Goal: Task Accomplishment & Management: Manage account settings

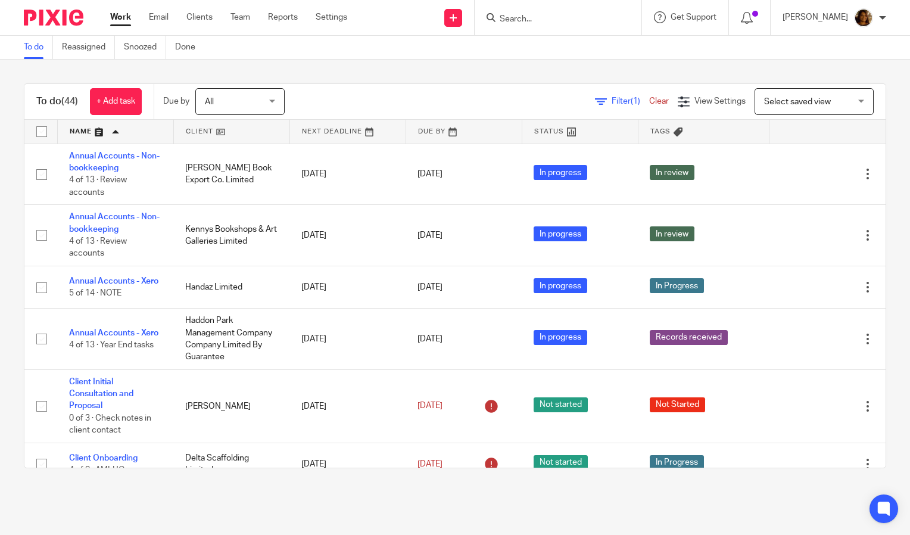
click at [580, 15] on input "Search" at bounding box center [552, 19] width 107 height 11
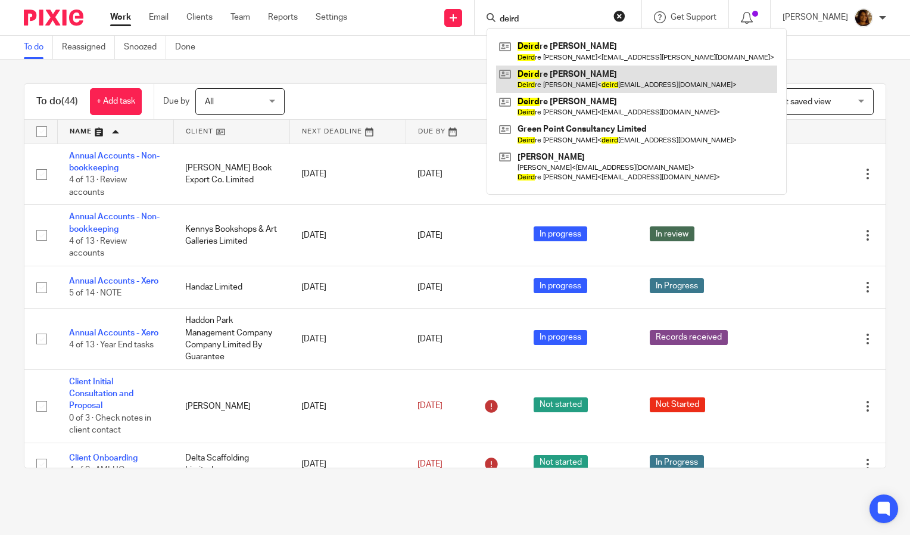
type input "deird"
click at [585, 73] on link at bounding box center [636, 79] width 281 height 27
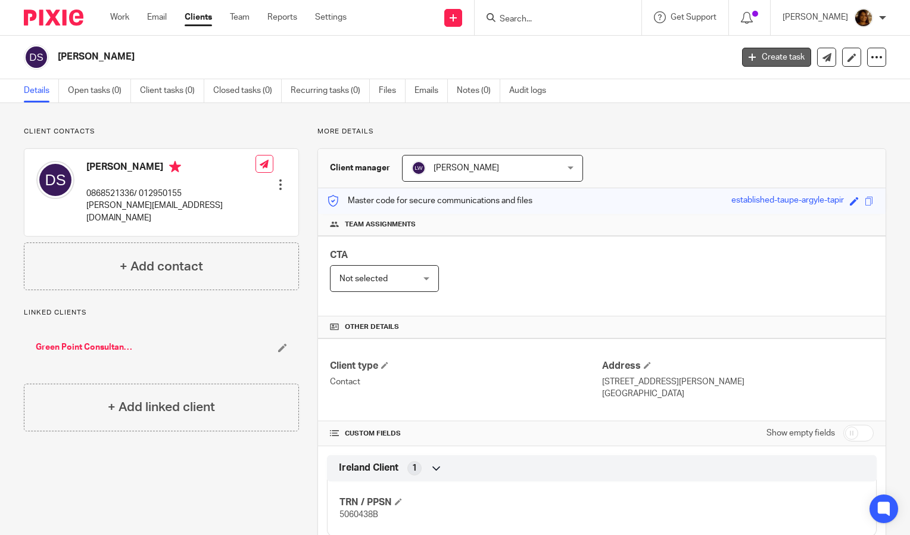
click at [772, 56] on link "Create task" at bounding box center [776, 57] width 69 height 19
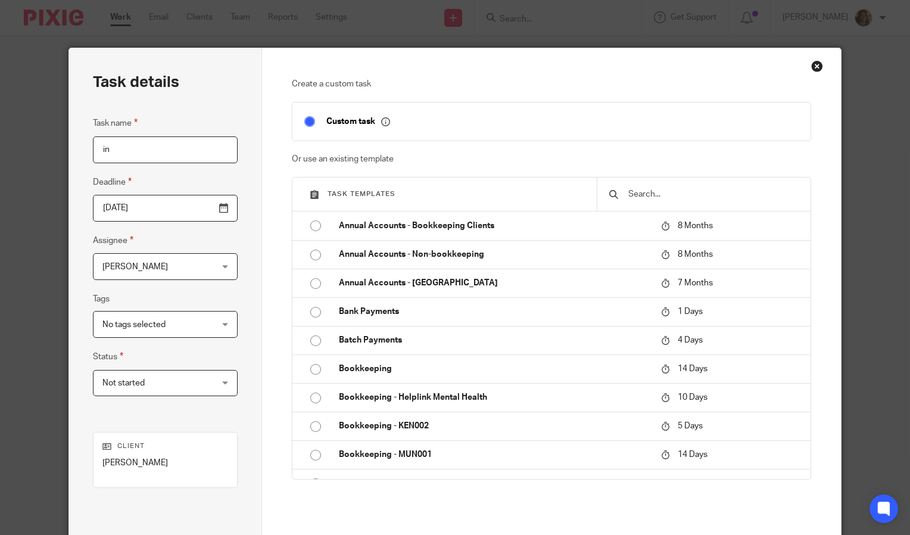
type input "i"
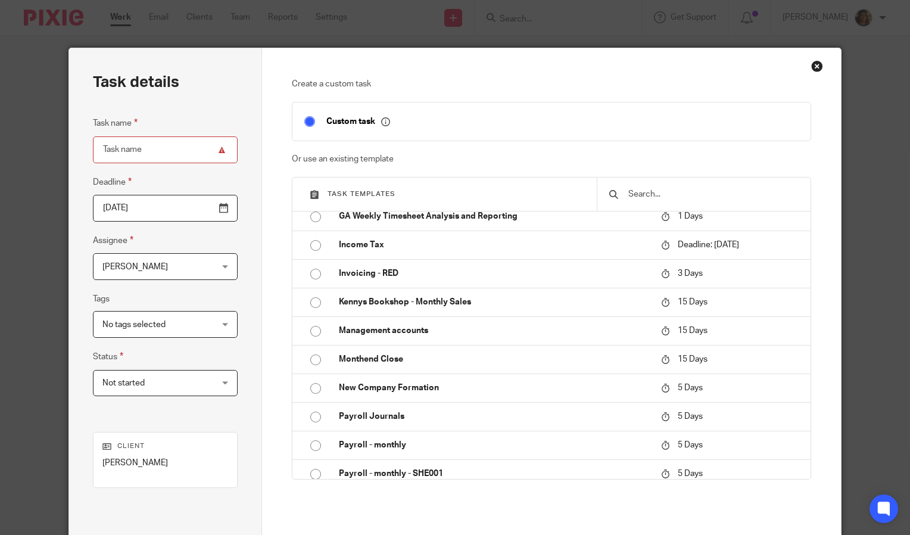
scroll to position [695, 0]
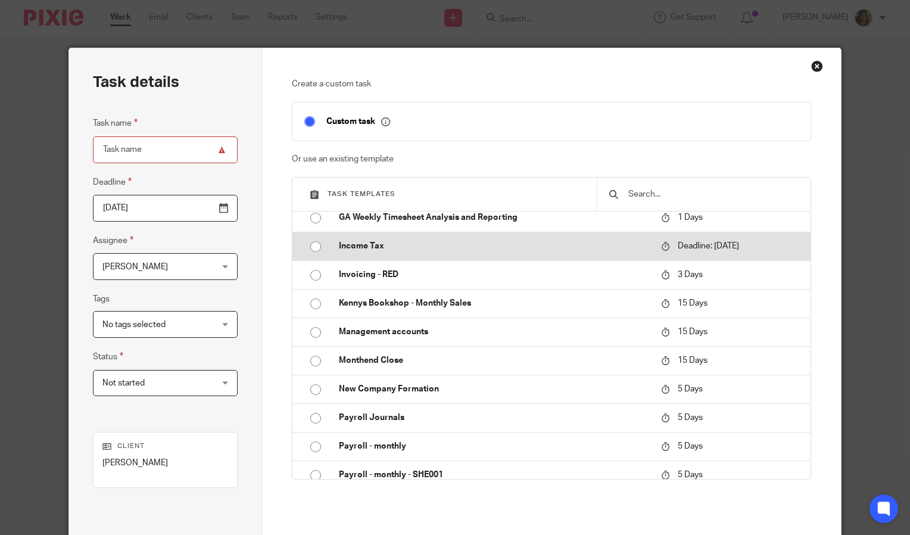
click at [346, 245] on p "Income Tax" at bounding box center [494, 246] width 310 height 12
type input "2025-09-30"
type input "Income Tax"
checkbox input "false"
radio input "true"
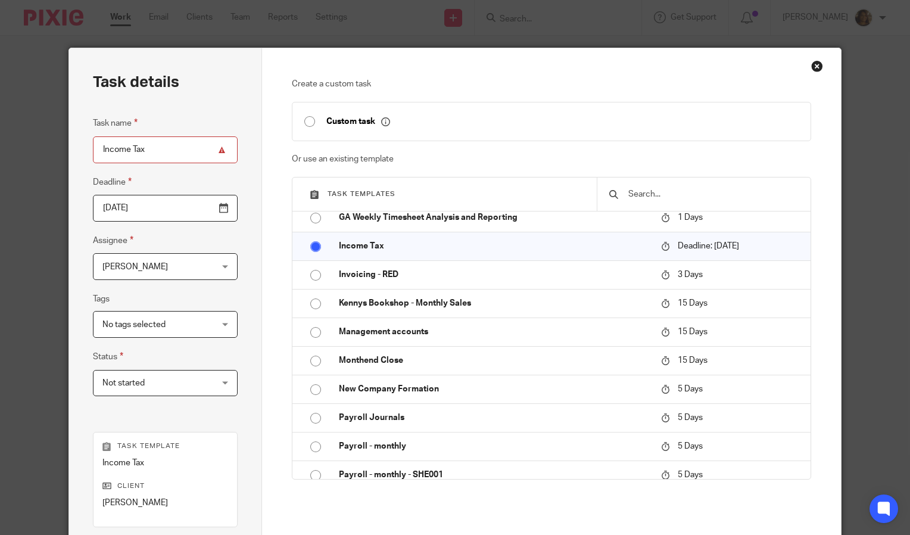
click at [220, 265] on div "Arvinder Sheil Arvinder Sheil" at bounding box center [165, 266] width 145 height 27
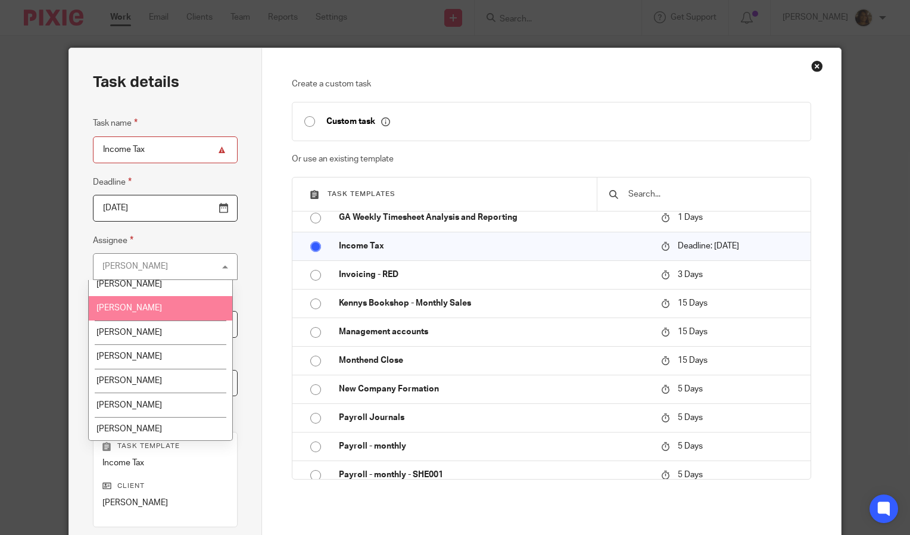
scroll to position [85, 0]
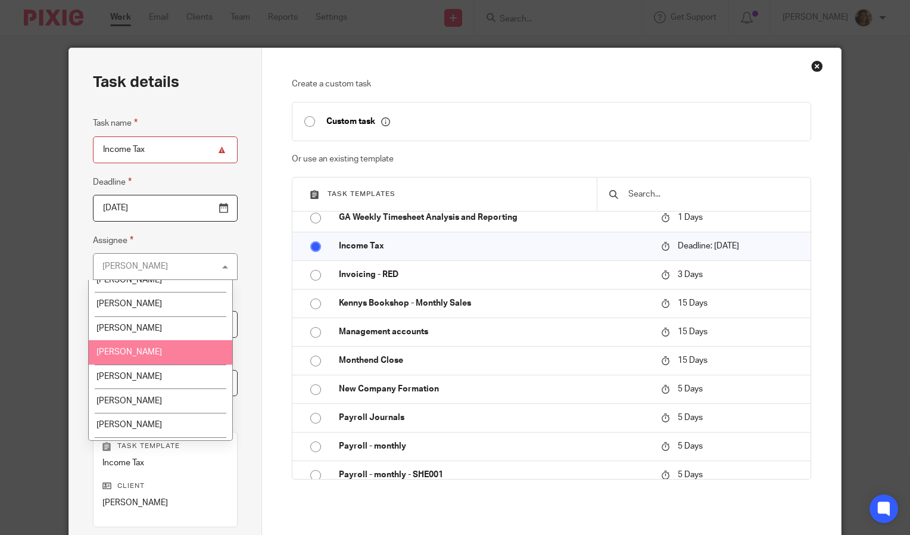
click at [170, 347] on li "Jade Devenney" at bounding box center [161, 352] width 144 height 24
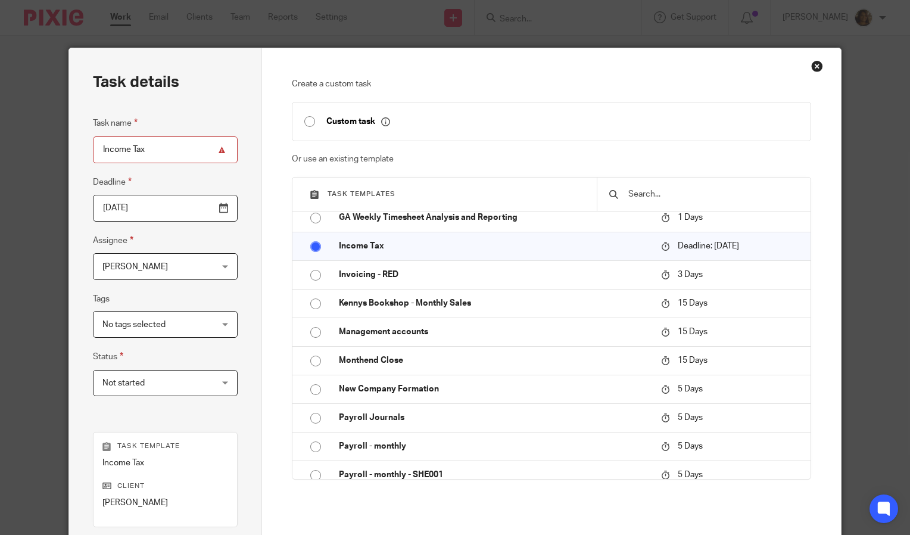
scroll to position [168, 0]
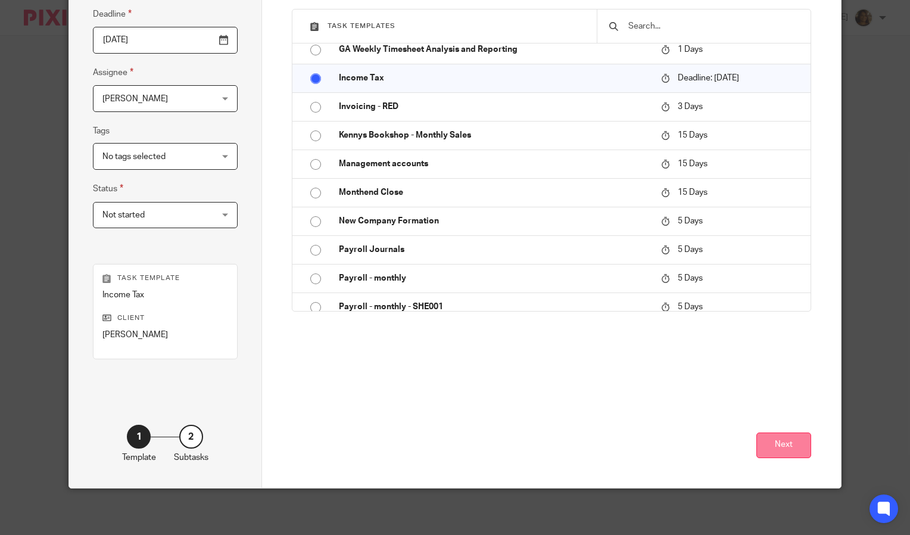
click at [791, 446] on button "Next" at bounding box center [784, 446] width 55 height 26
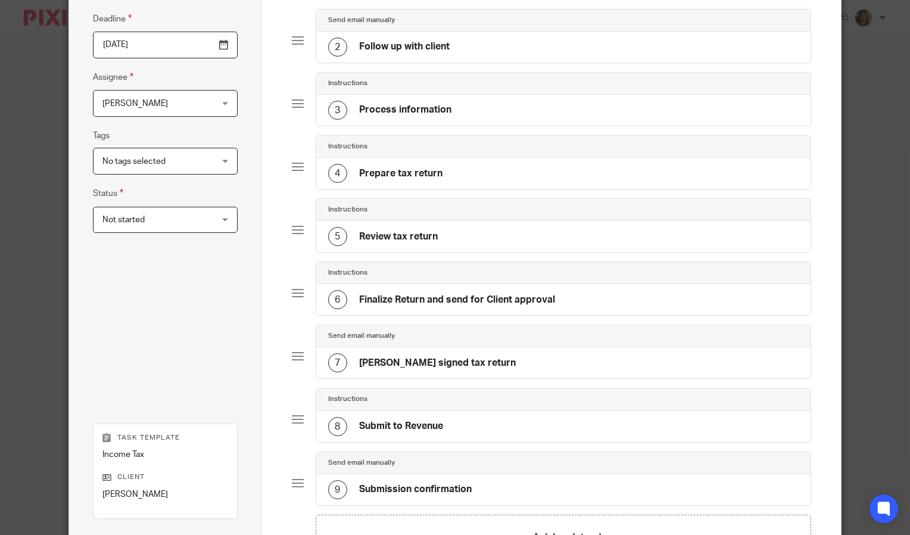
scroll to position [318, 0]
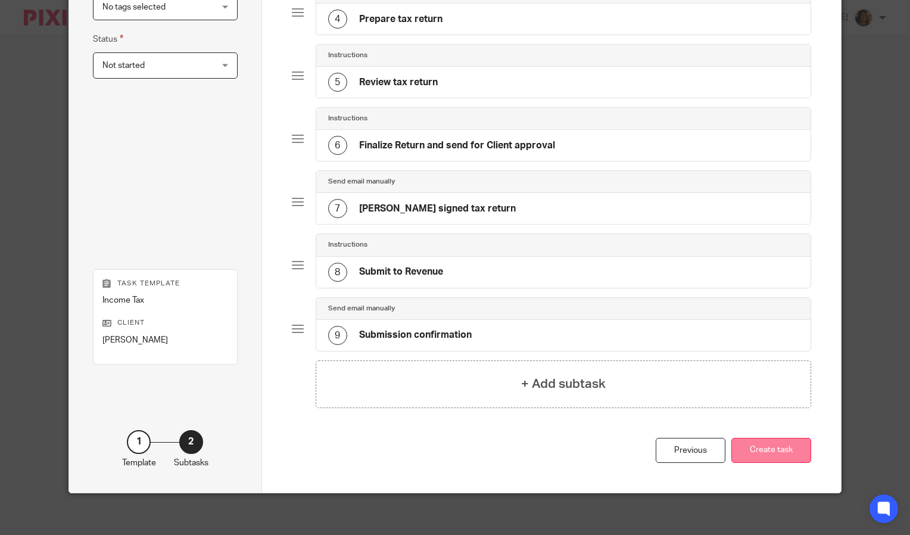
click at [779, 440] on button "Create task" at bounding box center [772, 451] width 80 height 26
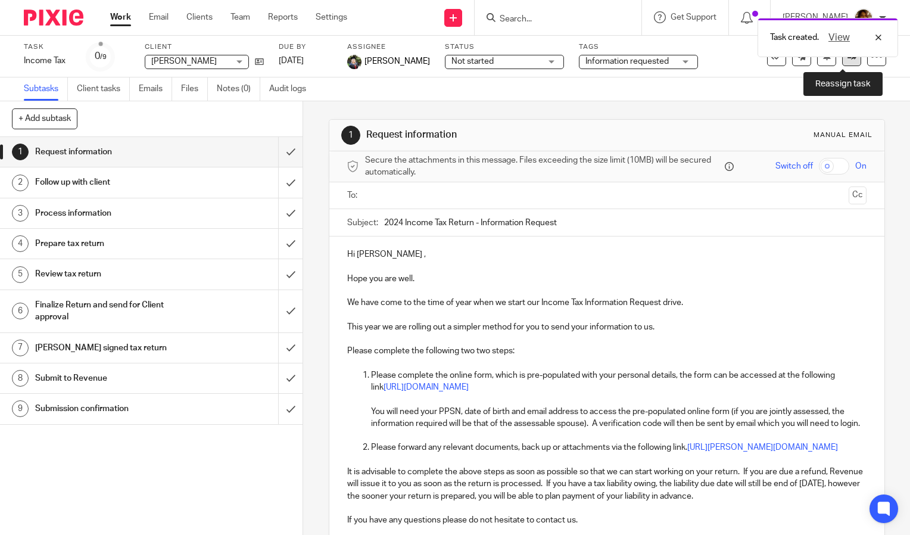
click at [848, 57] on icon at bounding box center [852, 56] width 9 height 9
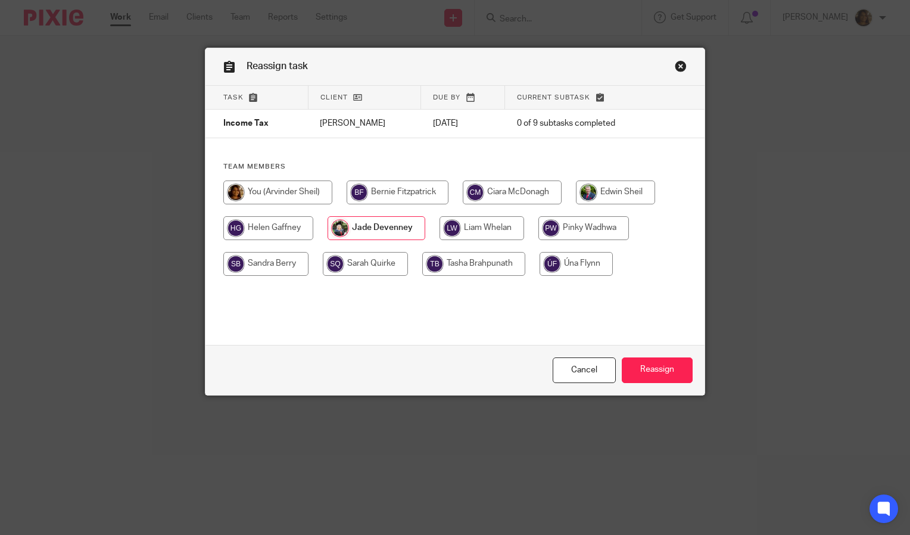
click at [253, 232] on input "radio" at bounding box center [268, 228] width 90 height 24
radio input "true"
click at [641, 363] on input "Reassign" at bounding box center [657, 371] width 71 height 26
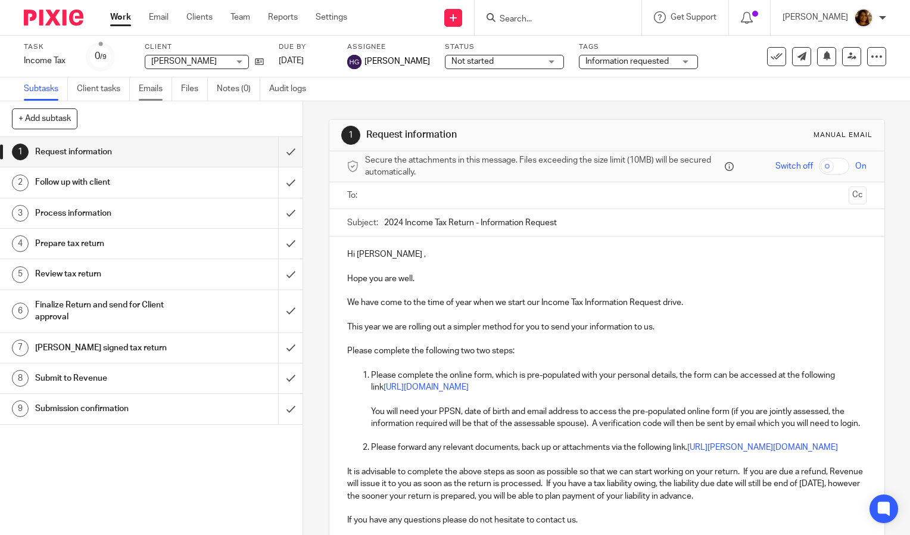
click at [169, 85] on link "Emails" at bounding box center [155, 88] width 33 height 23
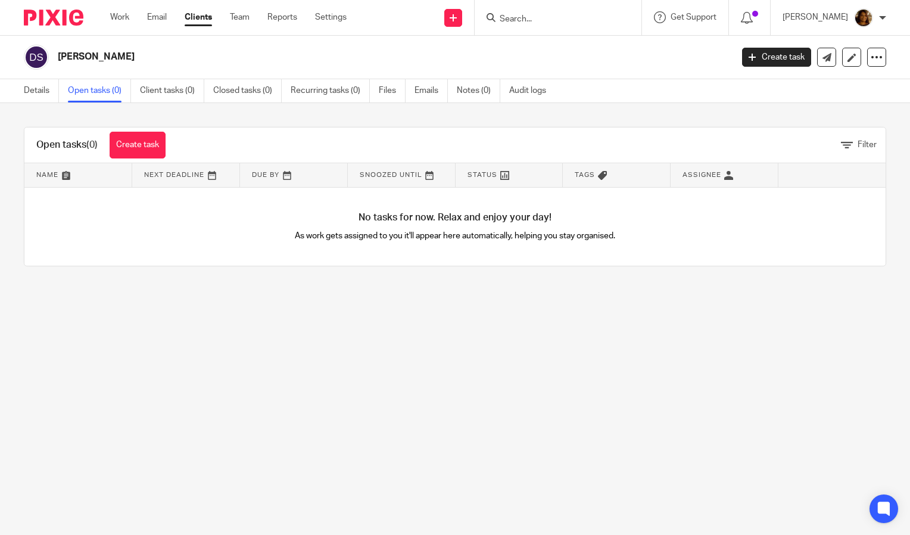
click at [540, 23] on input "Search" at bounding box center [552, 19] width 107 height 11
type input "augmenta"
click at [574, 51] on link at bounding box center [571, 51] width 150 height 27
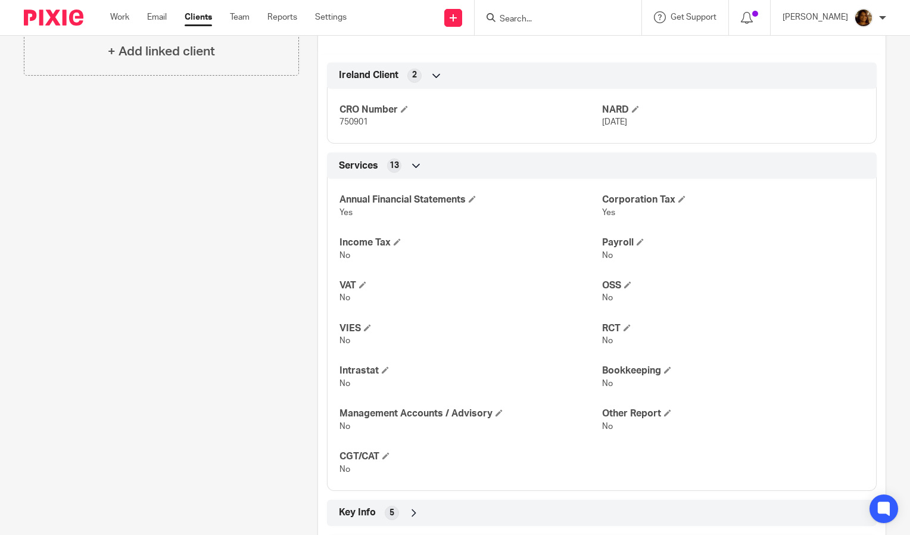
scroll to position [510, 0]
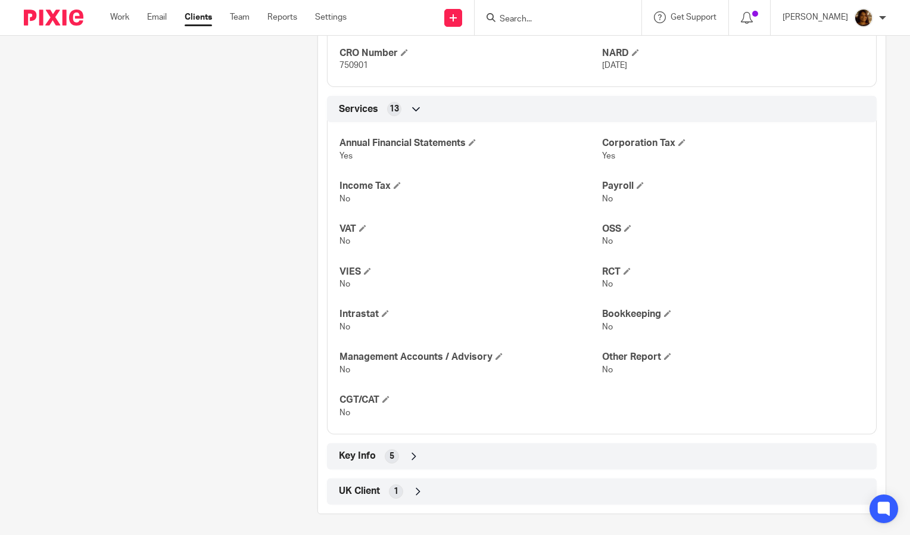
click at [527, 453] on div "Key Info 5" at bounding box center [602, 456] width 532 height 20
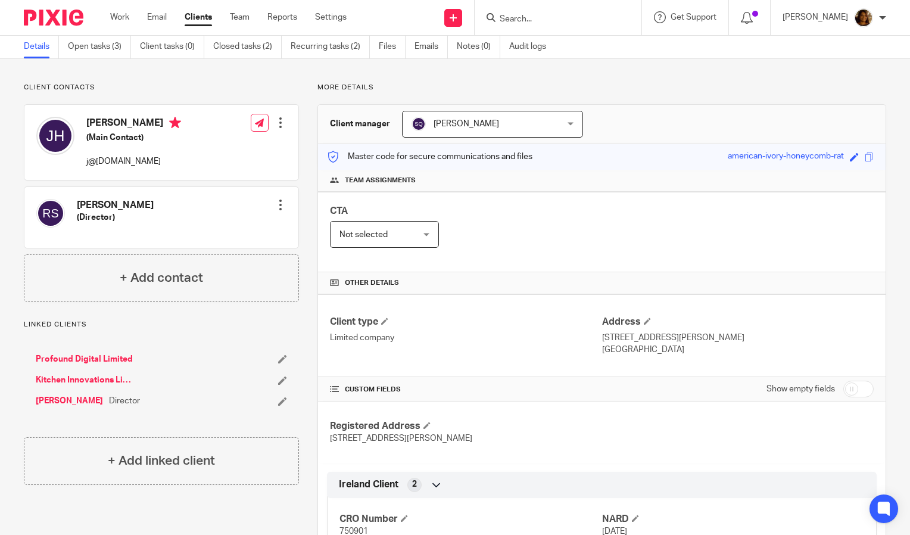
scroll to position [0, 0]
